Goal: Use online tool/utility: Utilize a website feature to perform a specific function

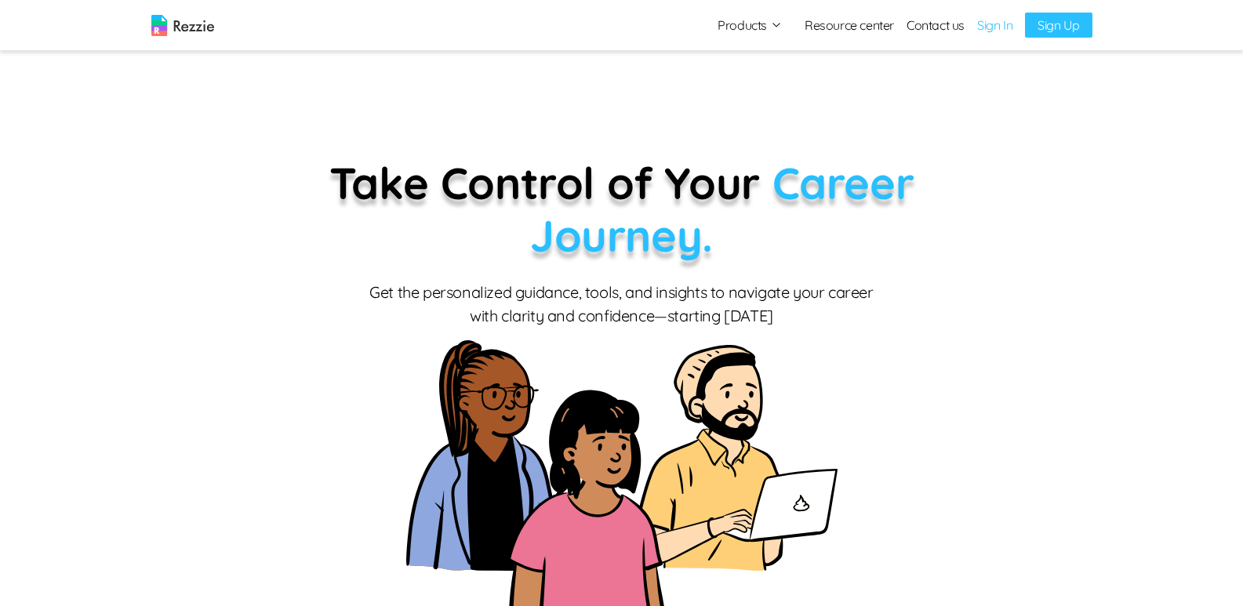
click at [1005, 31] on link "Sign In" at bounding box center [994, 25] width 35 height 19
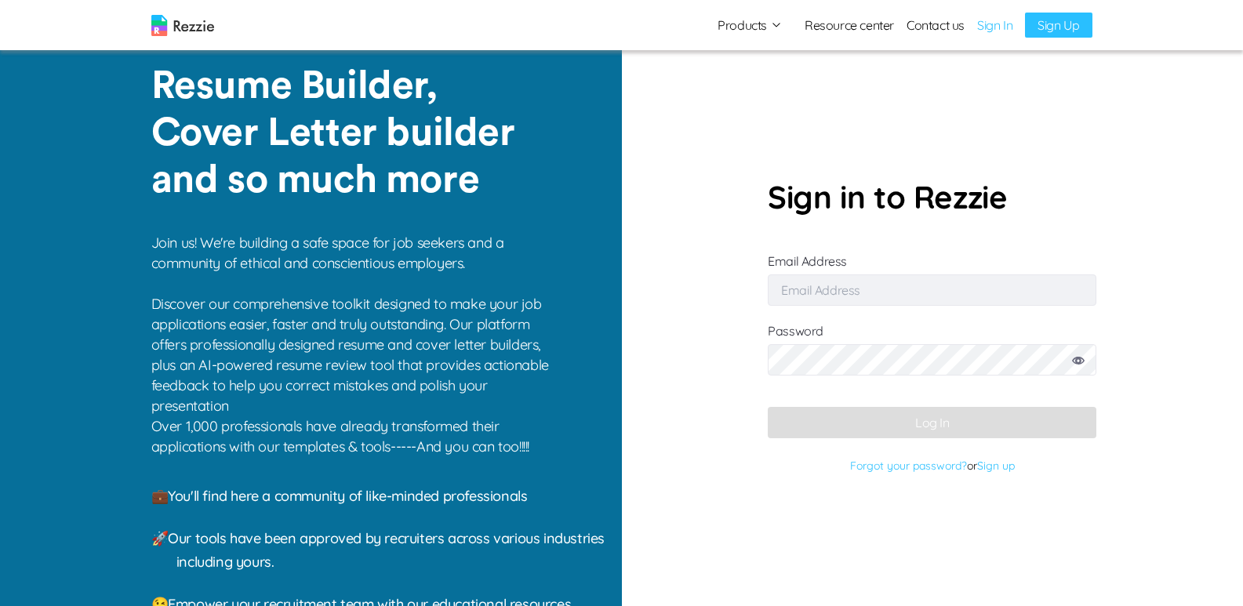
click at [922, 293] on input "Email Address" at bounding box center [932, 290] width 329 height 31
click at [796, 285] on input "Email Address" at bounding box center [932, 290] width 329 height 31
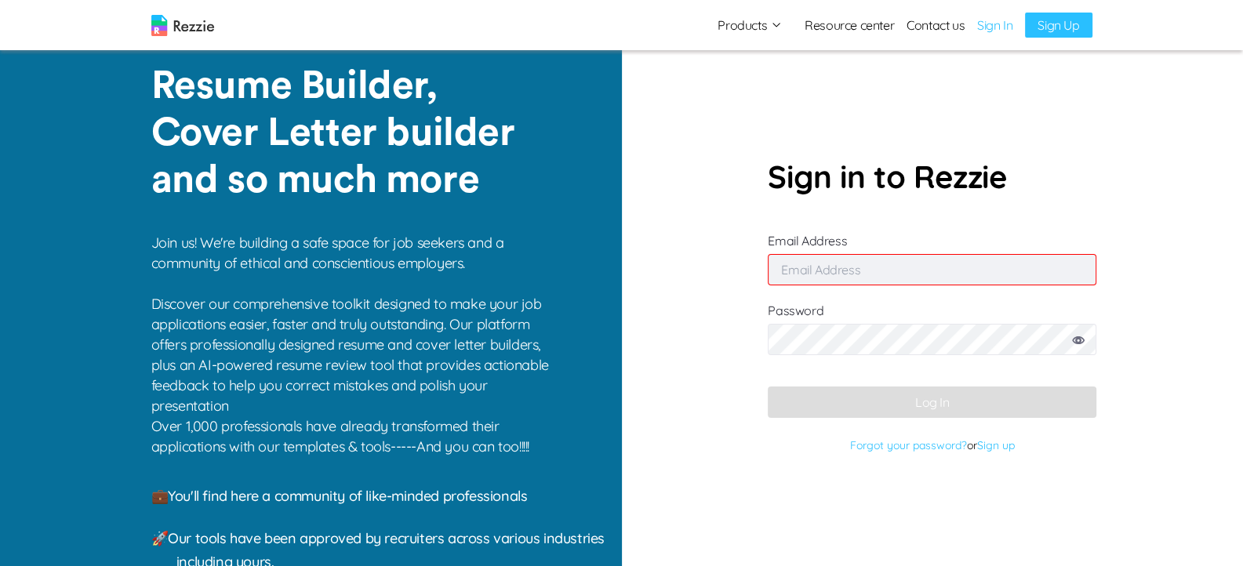
click at [213, 18] on img at bounding box center [182, 25] width 63 height 21
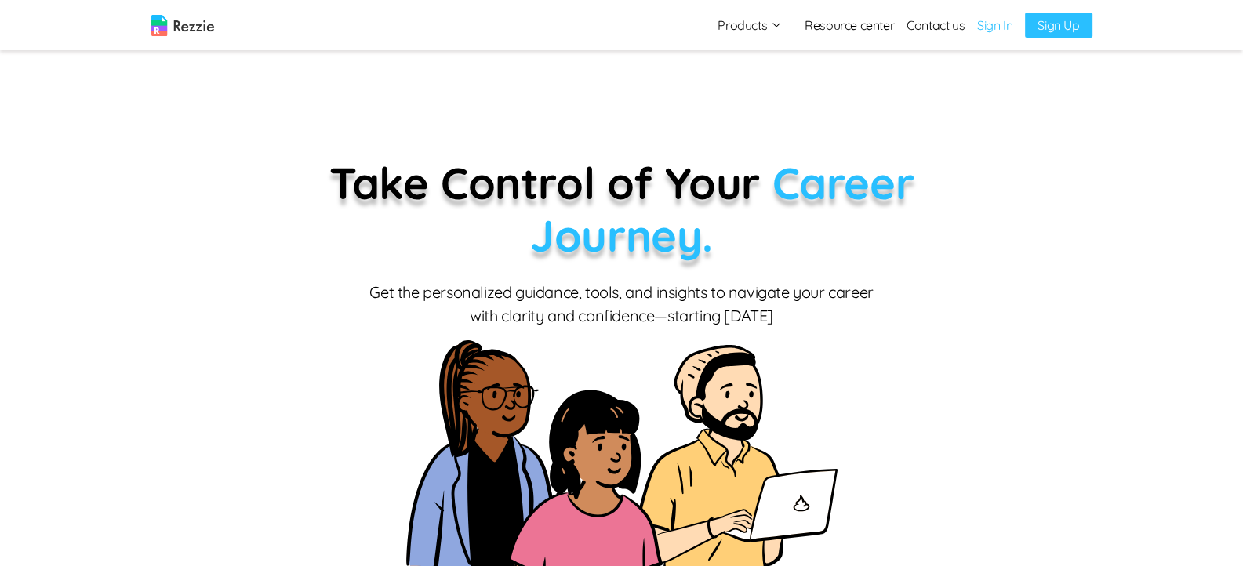
click at [777, 22] on icon "button" at bounding box center [776, 25] width 13 height 13
click at [1006, 25] on link "Sign In" at bounding box center [994, 25] width 35 height 19
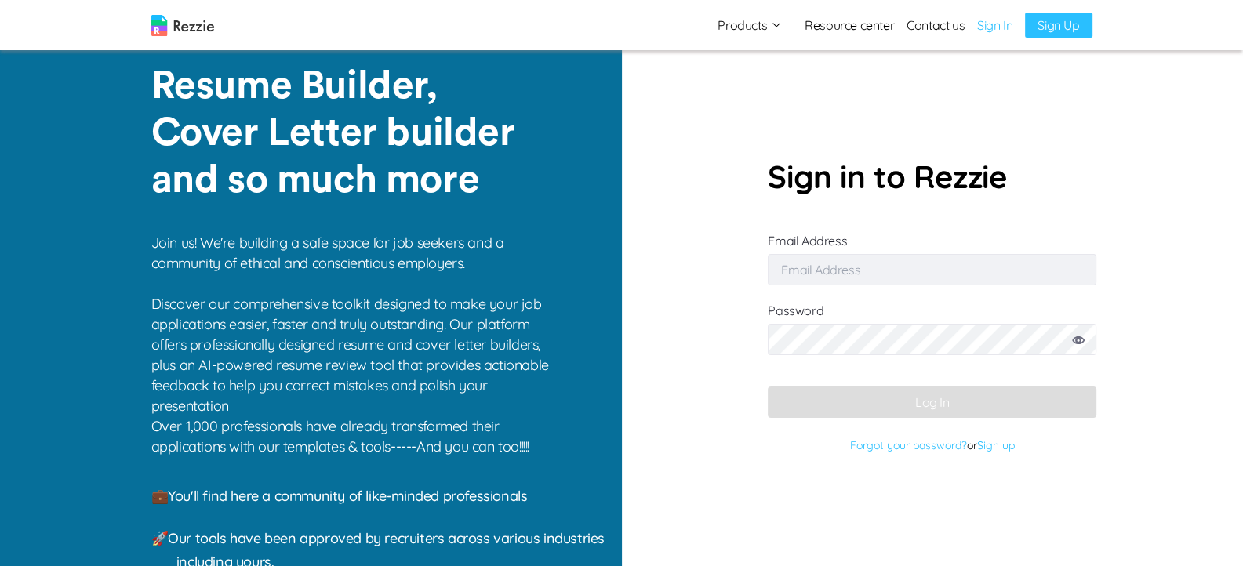
click at [867, 270] on input "Email Address" at bounding box center [932, 269] width 329 height 31
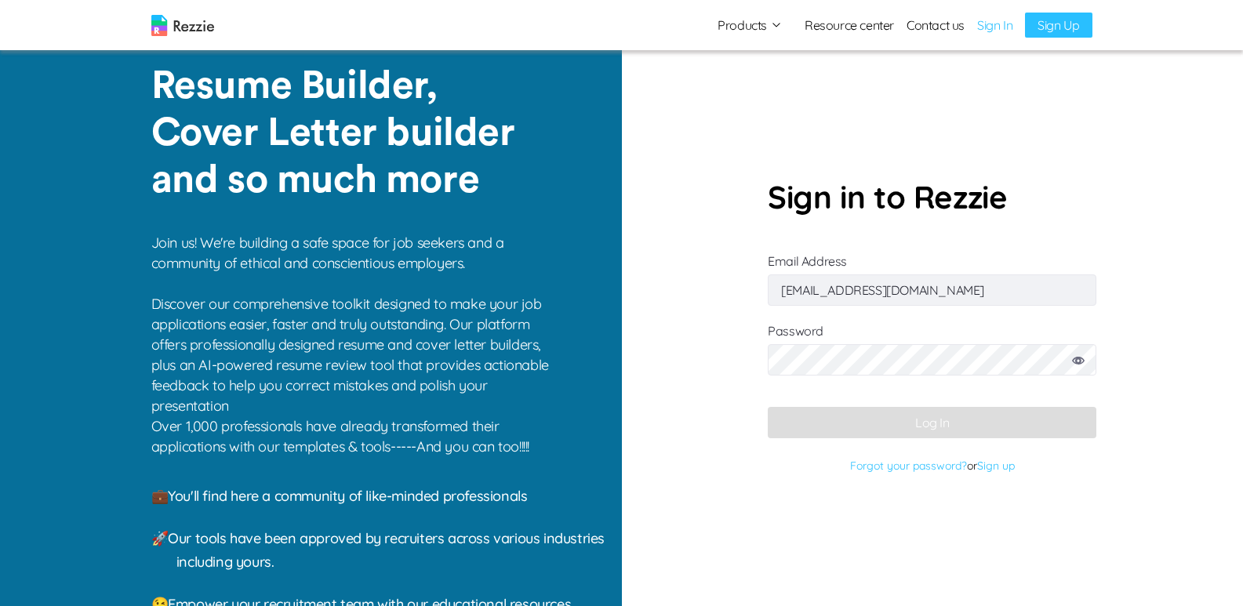
type input "[EMAIL_ADDRESS][DOMAIN_NAME]"
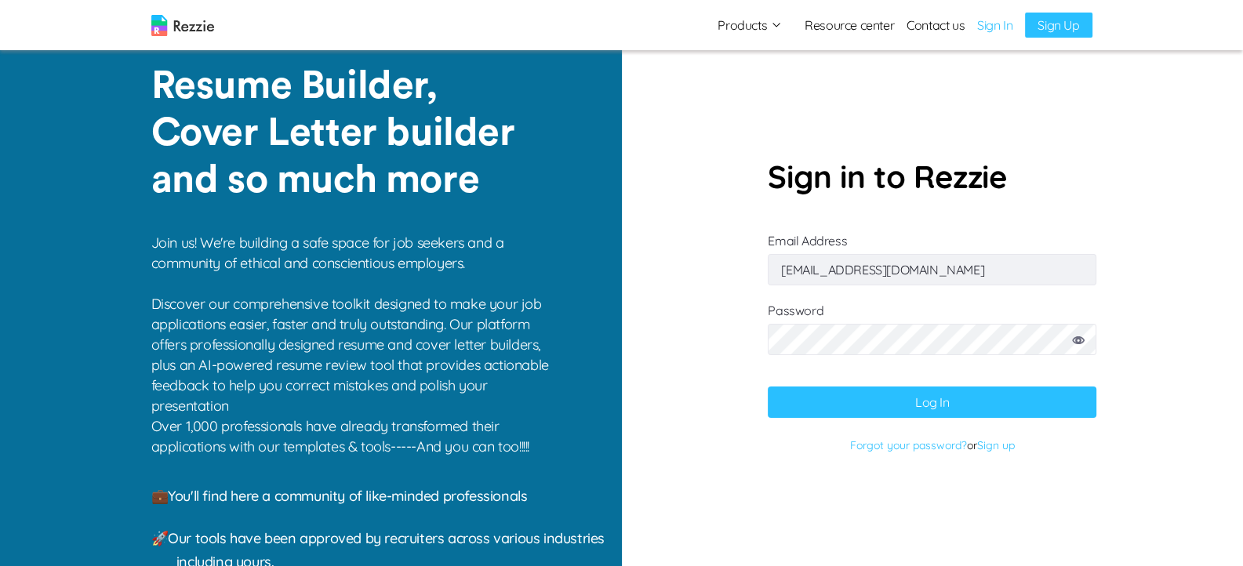
click at [896, 400] on button "Log In" at bounding box center [932, 402] width 329 height 31
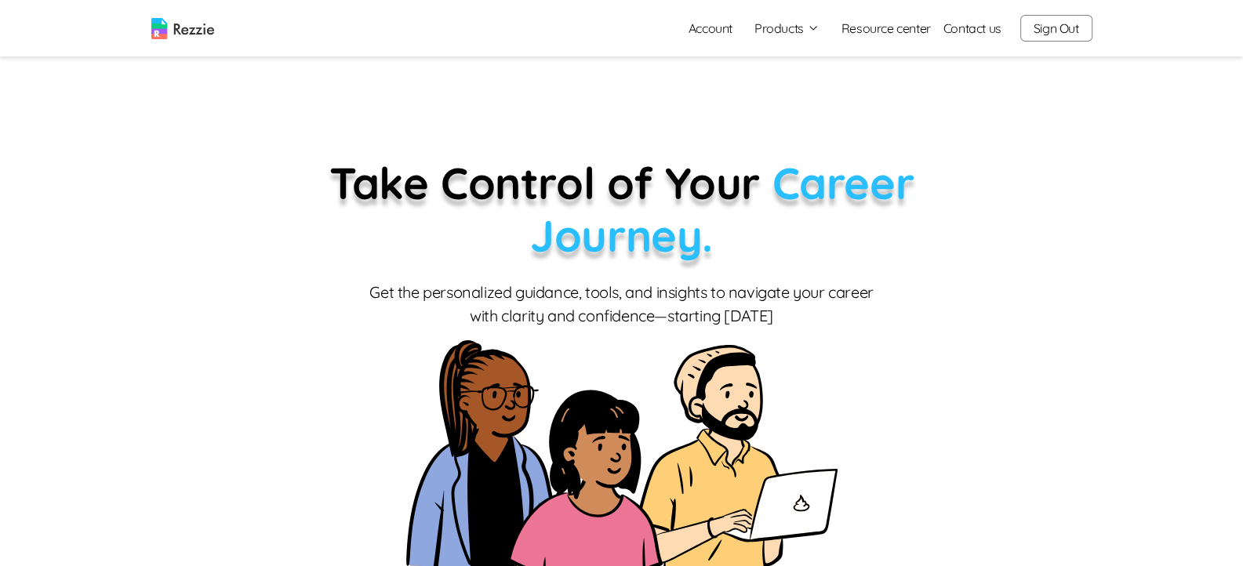
click at [816, 27] on icon "button" at bounding box center [813, 28] width 13 height 13
click at [802, 88] on link "AI Resume Review" at bounding box center [804, 90] width 192 height 31
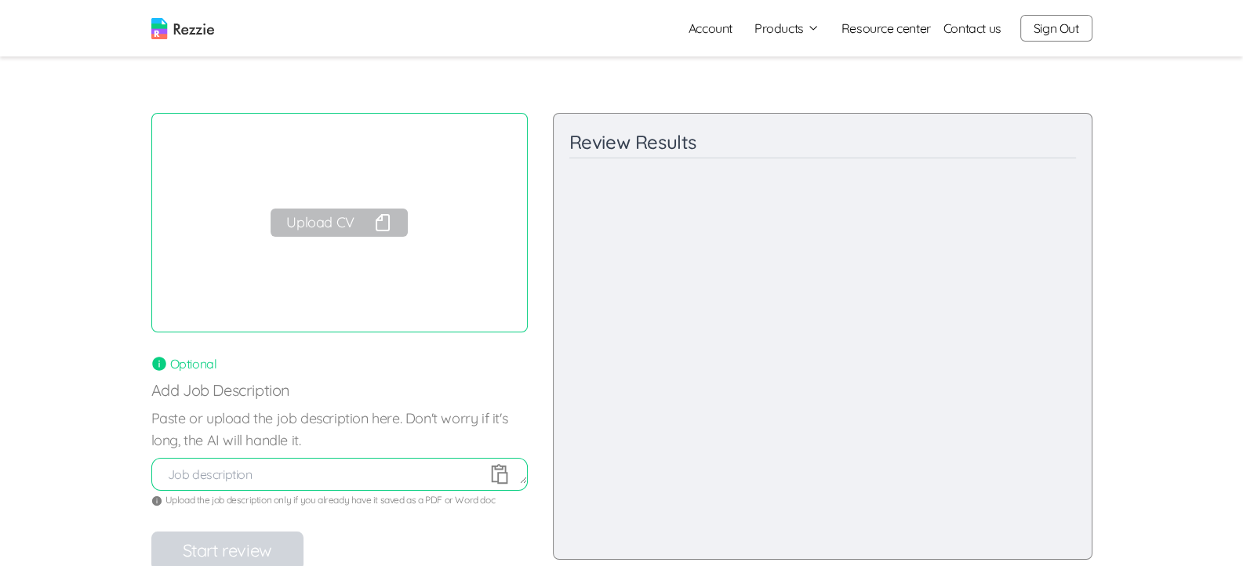
scroll to position [14, 0]
click at [355, 221] on button "Upload CV" at bounding box center [339, 227] width 136 height 28
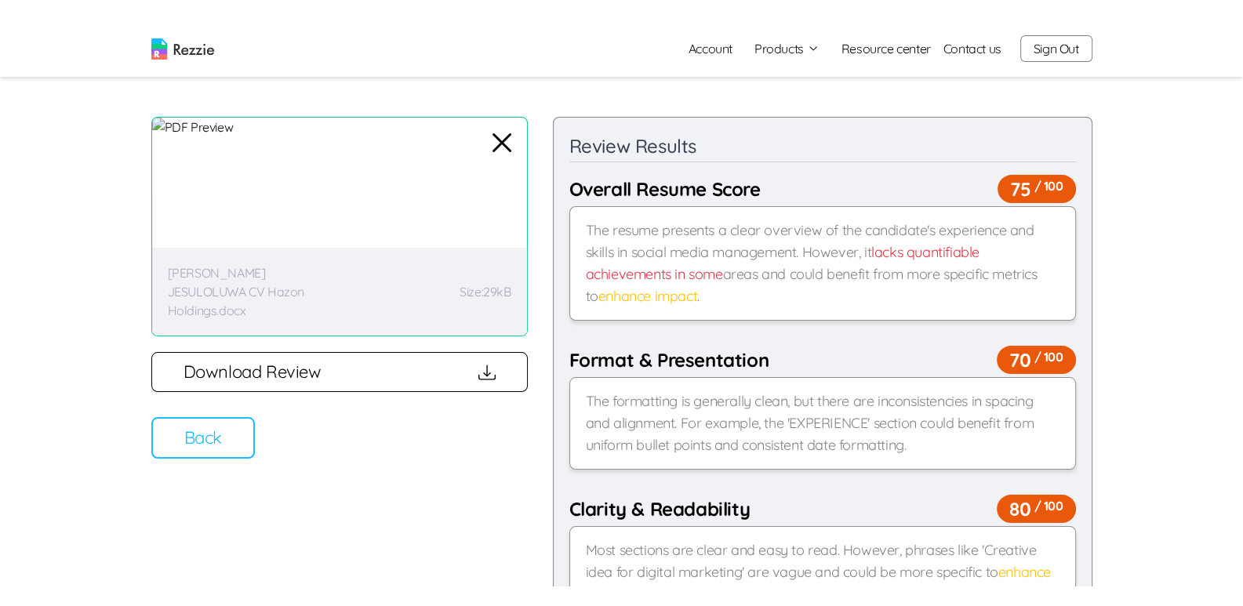
scroll to position [36, 0]
